Goal: Communication & Community: Answer question/provide support

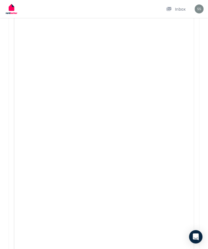
scroll to position [1529, 0]
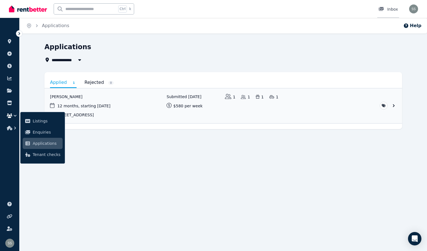
click at [212, 7] on div "Inbox" at bounding box center [389, 9] width 20 height 6
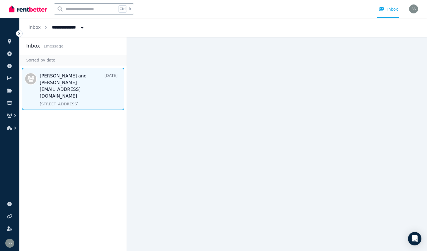
click at [88, 89] on span "Message list" at bounding box center [73, 89] width 107 height 43
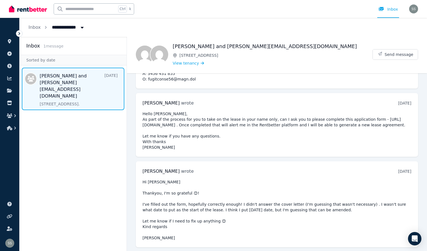
scroll to position [160, 0]
click at [212, 55] on span "Send message" at bounding box center [399, 55] width 29 height 6
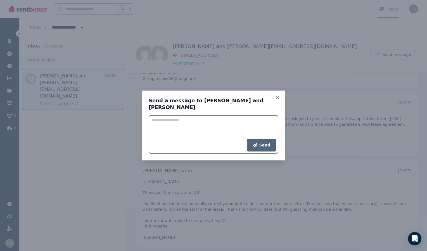
click at [194, 126] on textarea "Add your message" at bounding box center [214, 127] width 130 height 24
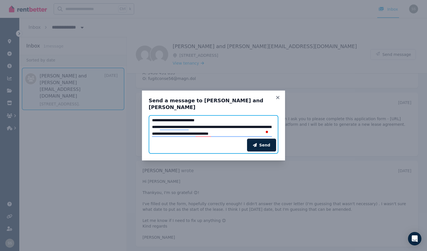
scroll to position [44, 0]
click at [212, 130] on textarea "**********" at bounding box center [214, 127] width 130 height 24
click at [208, 130] on textarea "**********" at bounding box center [214, 127] width 130 height 24
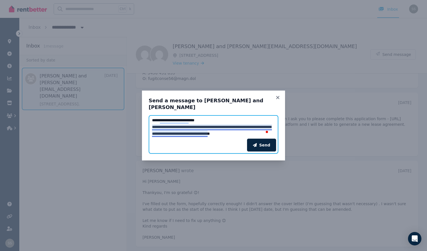
click at [207, 130] on textarea "**********" at bounding box center [214, 127] width 130 height 24
click at [203, 130] on textarea "**********" at bounding box center [214, 127] width 130 height 24
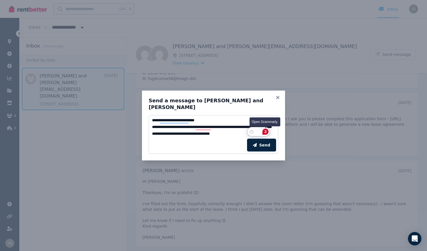
click at [212, 132] on div "3" at bounding box center [266, 132] width 6 height 6
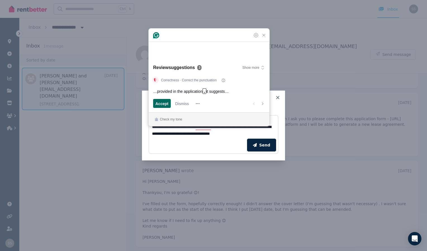
click at [163, 105] on span "Accept" at bounding box center [162, 104] width 13 height 6
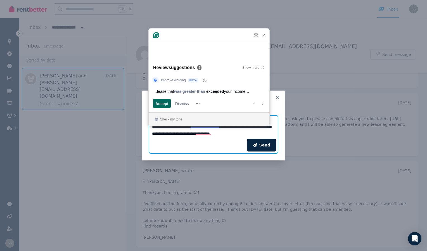
scroll to position [37, 0]
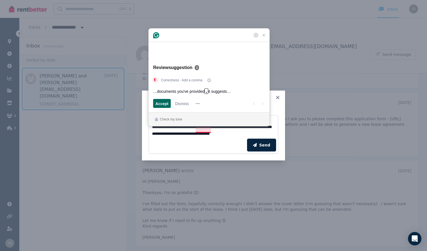
click at [163, 105] on span "Accept" at bounding box center [162, 104] width 13 height 6
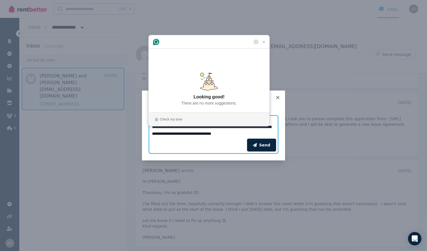
click at [212, 130] on textarea "**********" at bounding box center [214, 127] width 130 height 24
click at [212, 142] on div "Send" at bounding box center [214, 145] width 130 height 17
click at [212, 134] on textarea "**********" at bounding box center [214, 127] width 130 height 24
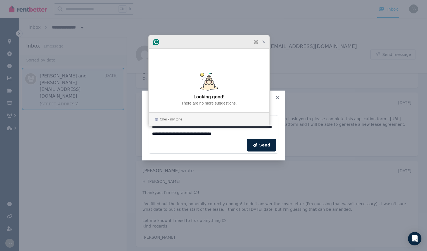
click at [212, 43] on icon "Close Grammarly Assistant" at bounding box center [264, 42] width 2 height 2
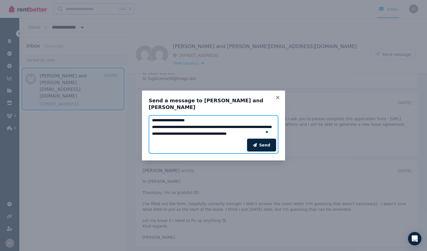
scroll to position [44, 0]
click at [208, 134] on textarea "**********" at bounding box center [214, 127] width 130 height 24
paste textarea "**********"
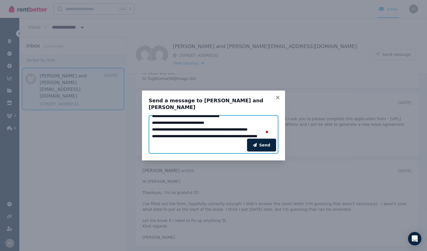
scroll to position [192, 0]
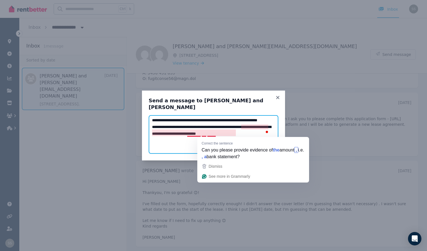
click at [199, 135] on textarea "Add your message" at bounding box center [214, 127] width 130 height 24
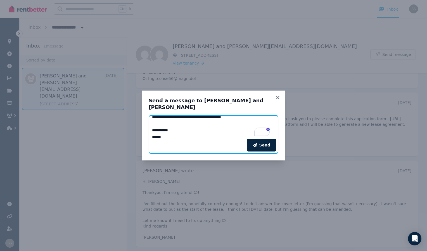
scroll to position [191, 0]
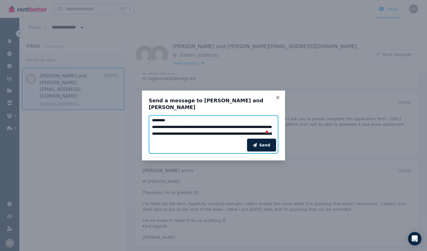
click at [198, 120] on textarea "Add your message" at bounding box center [214, 127] width 130 height 24
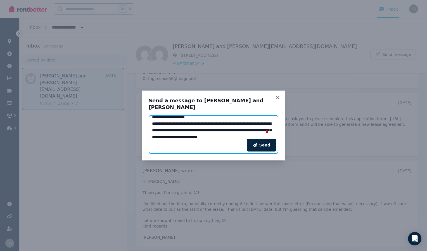
click at [212, 124] on textarea "Add your message" at bounding box center [214, 127] width 130 height 24
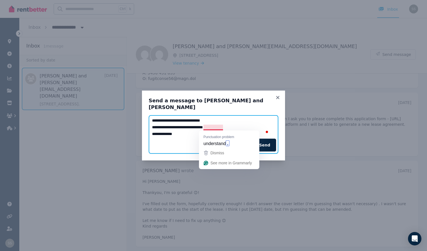
click at [212, 126] on textarea "Add your message" at bounding box center [214, 127] width 130 height 24
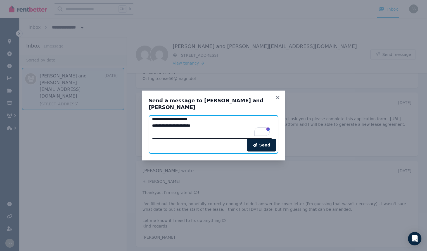
click at [196, 125] on textarea "Add your message" at bounding box center [214, 127] width 130 height 24
click at [198, 132] on textarea "Add your message" at bounding box center [214, 127] width 130 height 24
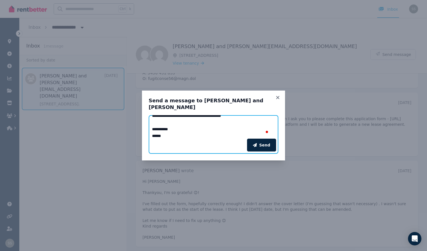
click at [152, 130] on textarea "Add your message" at bounding box center [214, 127] width 130 height 24
click at [212, 127] on textarea "Add your message" at bounding box center [214, 127] width 130 height 24
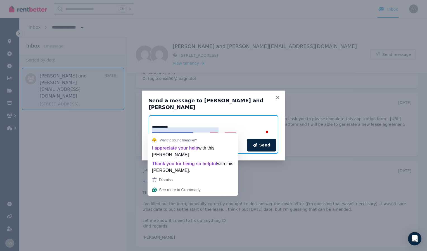
click at [159, 134] on div "Want to sound friendlier? I appreciate your help with this Kate. Thank you for …" at bounding box center [193, 153] width 91 height 41
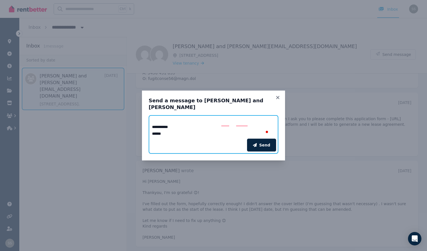
scroll to position [232, 0]
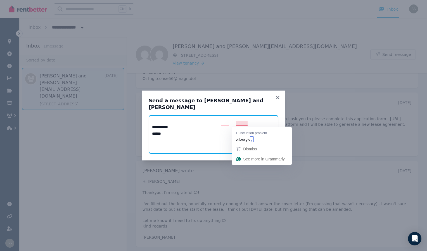
click at [212, 123] on textarea "Add your message" at bounding box center [214, 127] width 130 height 24
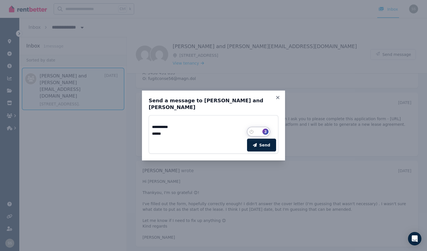
click at [212, 132] on div "3" at bounding box center [266, 132] width 6 height 6
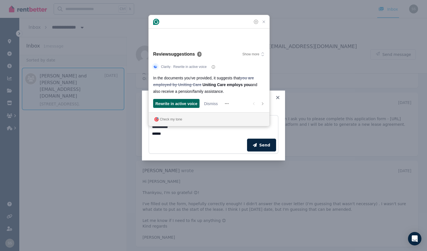
click at [179, 104] on span "Rewrite in active voice" at bounding box center [177, 104] width 42 height 6
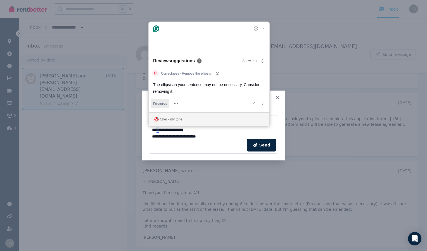
click at [166, 101] on span "Dismiss" at bounding box center [160, 104] width 14 height 6
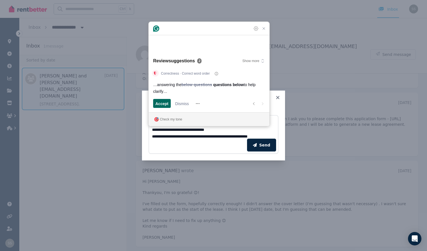
click at [166, 101] on span "Accept" at bounding box center [162, 104] width 13 height 6
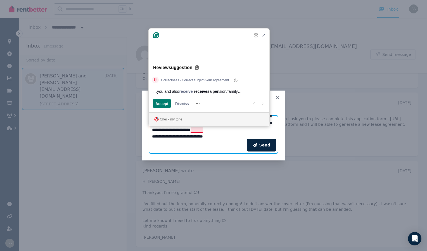
click at [183, 130] on textarea "Add your message" at bounding box center [214, 127] width 130 height 24
click at [180, 131] on textarea "Add your message" at bounding box center [214, 127] width 130 height 24
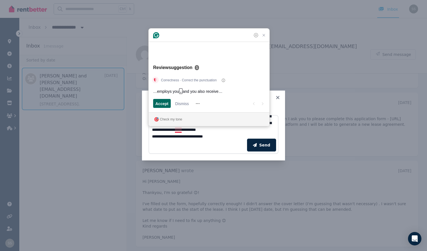
click at [165, 106] on span "Accept" at bounding box center [162, 104] width 13 height 6
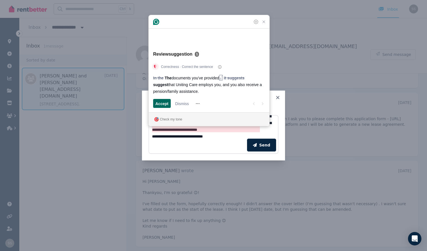
click at [166, 105] on span "Accept" at bounding box center [162, 104] width 13 height 6
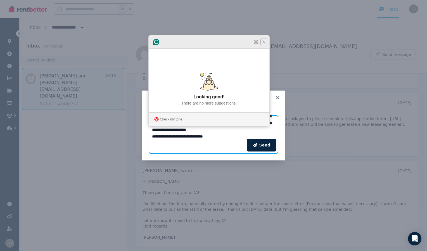
type textarea "**********"
click at [212, 44] on icon "Close Grammarly Assistant" at bounding box center [264, 42] width 4 height 4
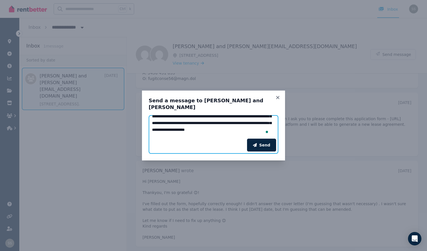
scroll to position [30, 0]
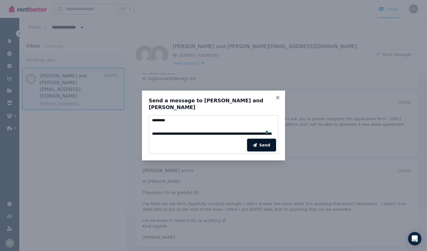
click at [212, 146] on button "Send" at bounding box center [261, 145] width 29 height 13
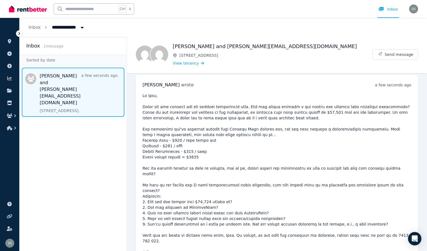
scroll to position [340, 0]
